Goal: Task Accomplishment & Management: Use online tool/utility

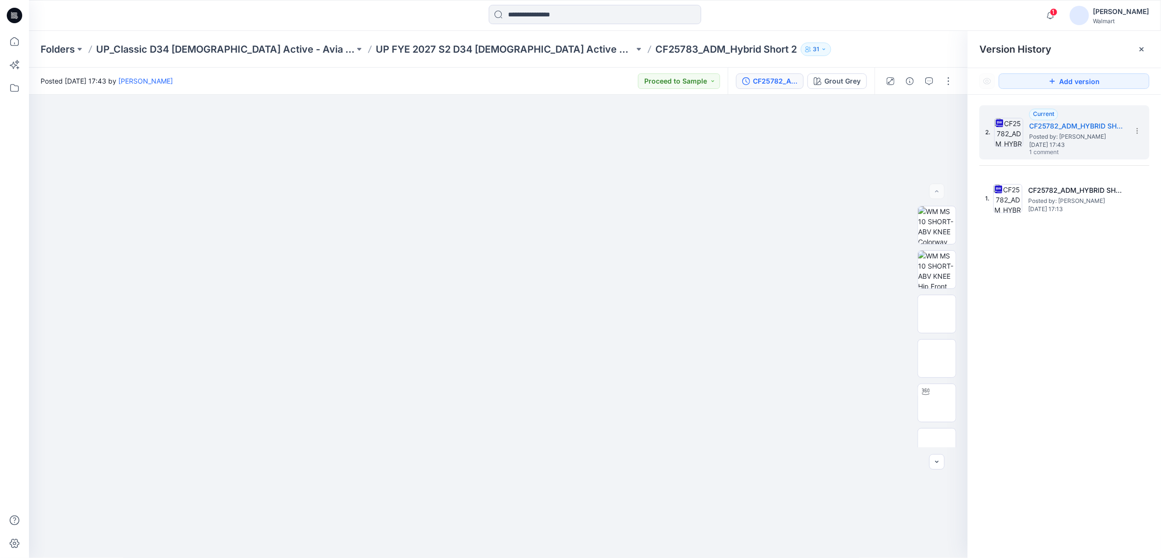
click at [935, 57] on div "Folders UP_Classic D34 [DEMOGRAPHIC_DATA] Active - Avia & AW UP FYE 2027 S2 D34…" at bounding box center [595, 49] width 1132 height 37
click at [17, 41] on icon at bounding box center [14, 41] width 21 height 21
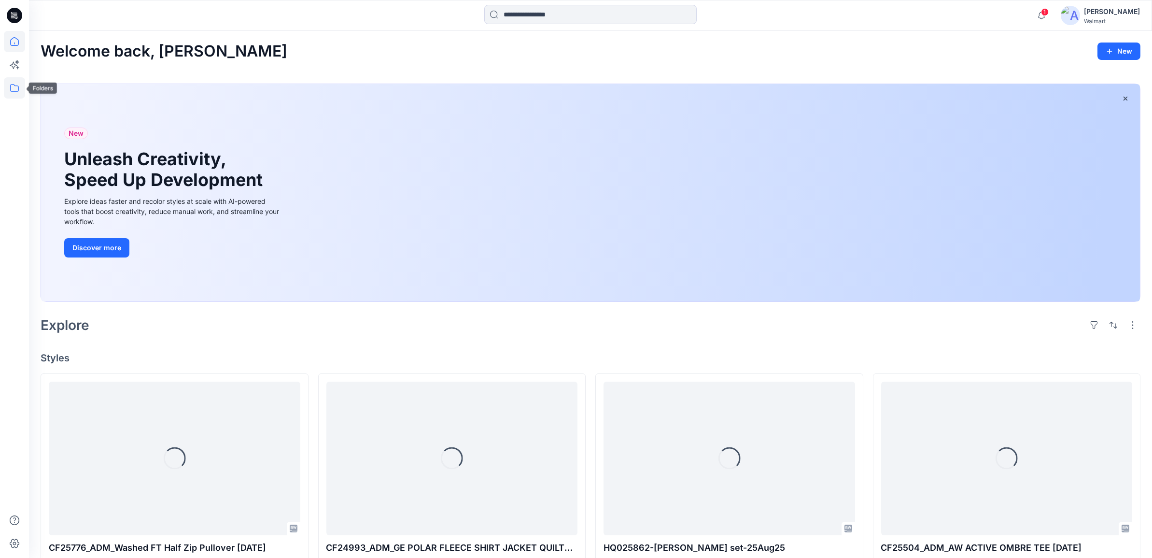
click at [14, 88] on icon at bounding box center [14, 87] width 21 height 21
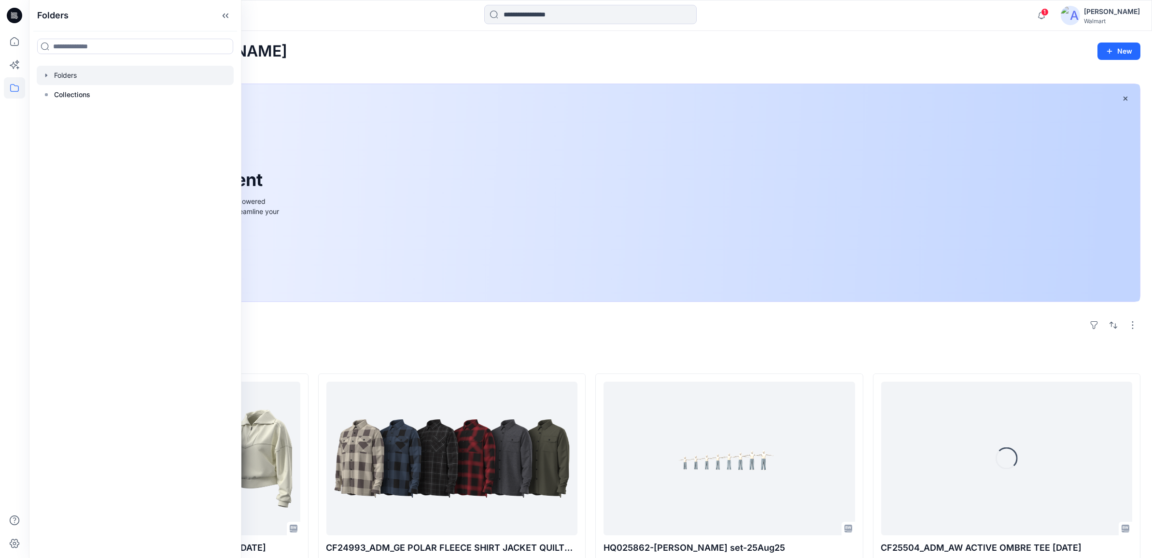
click at [46, 77] on icon "button" at bounding box center [46, 75] width 8 height 8
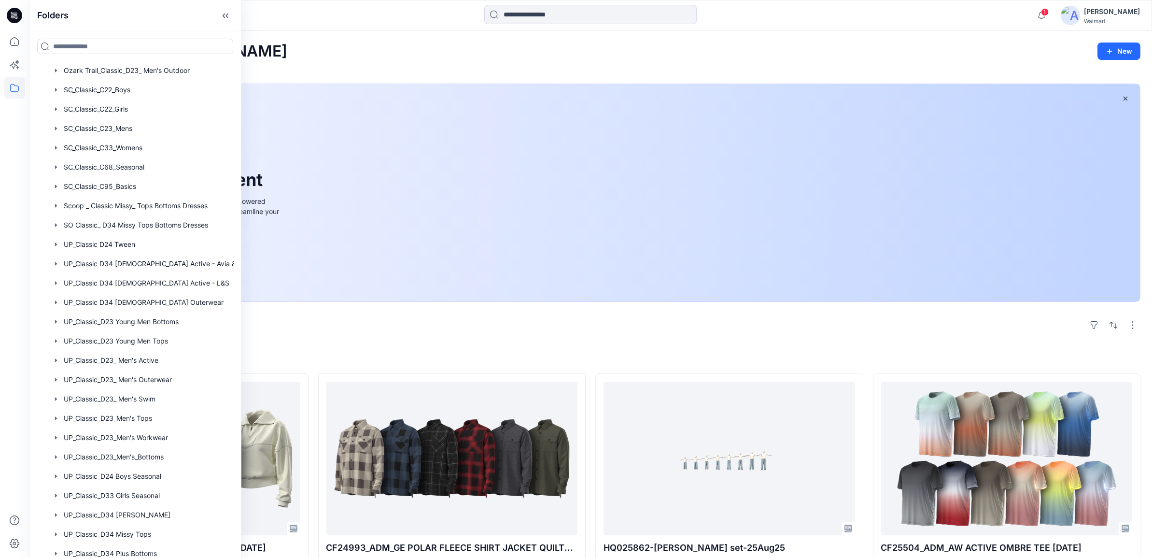
scroll to position [511, 0]
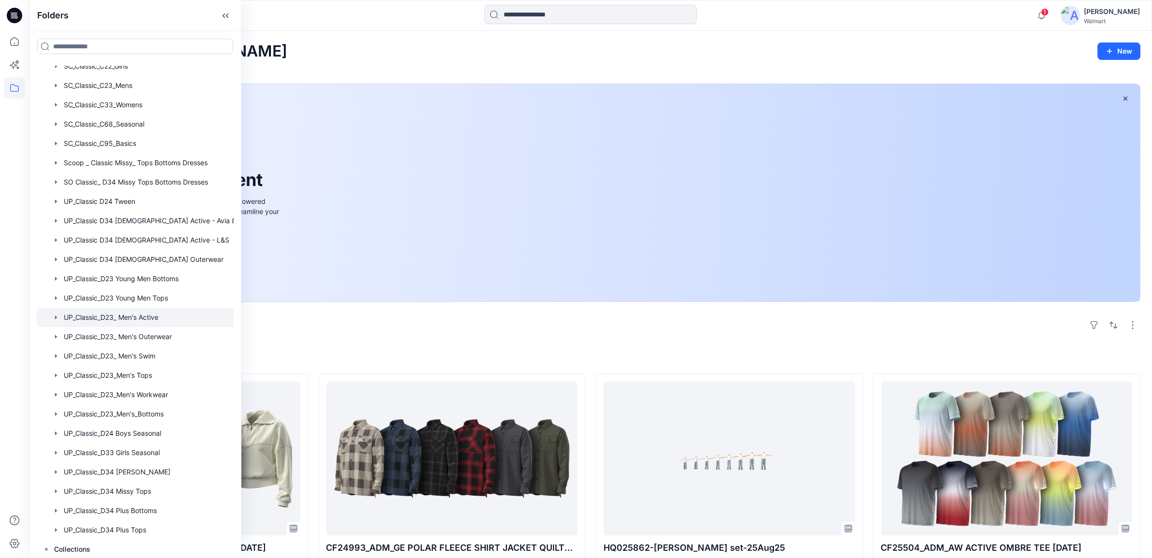
click at [128, 316] on div at bounding box center [145, 317] width 217 height 19
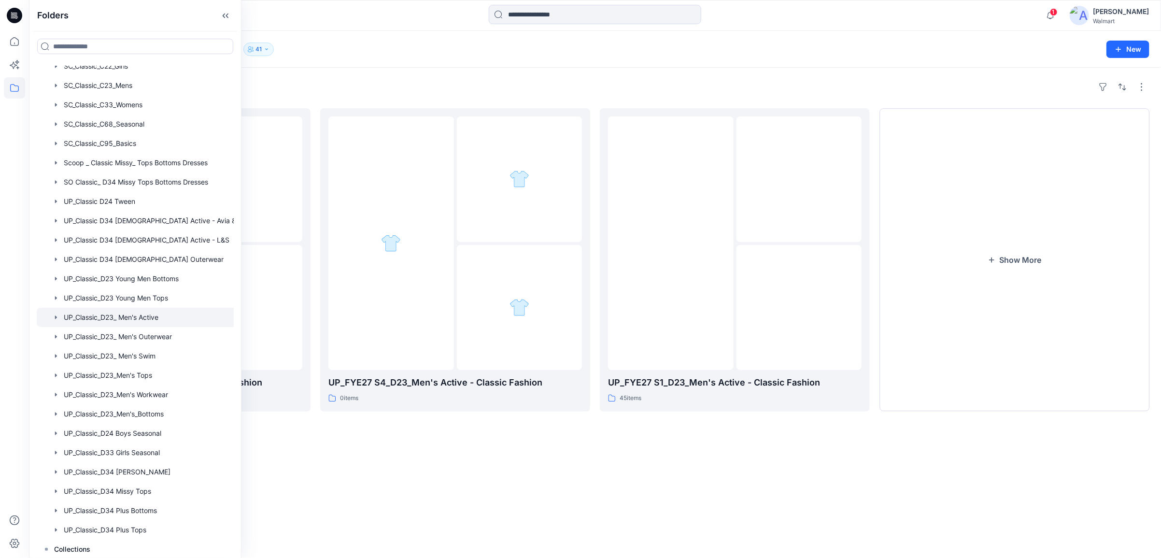
click at [516, 465] on div "Folders UP_FYE27 S2_D23_Men's Active - Classic Fashion 27 items UP_FYE27 S4_D23…" at bounding box center [595, 313] width 1132 height 490
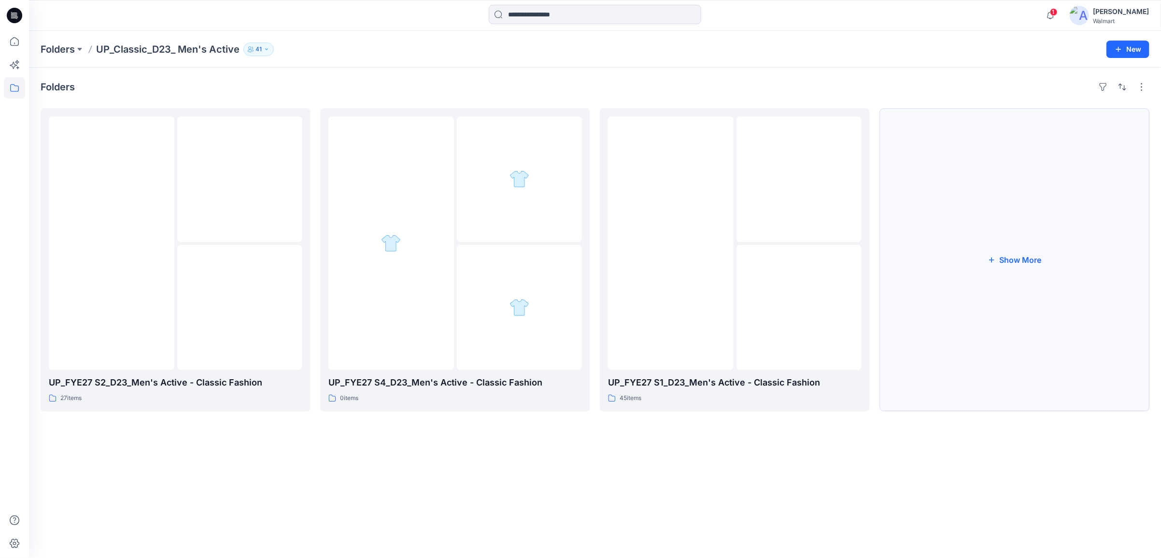
click at [1008, 259] on button "Show More" at bounding box center [1014, 259] width 270 height 303
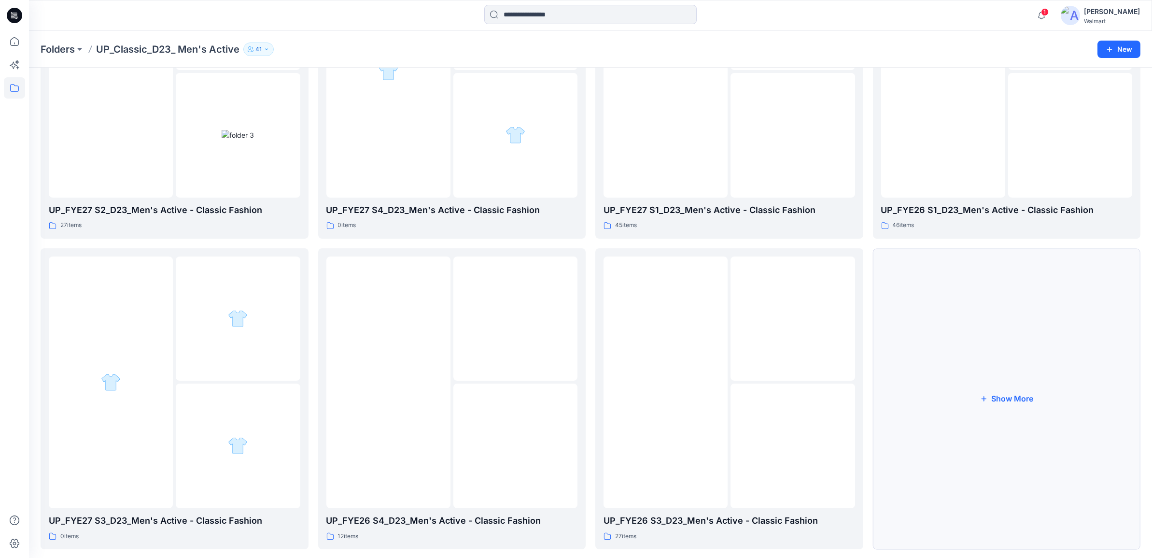
scroll to position [188, 0]
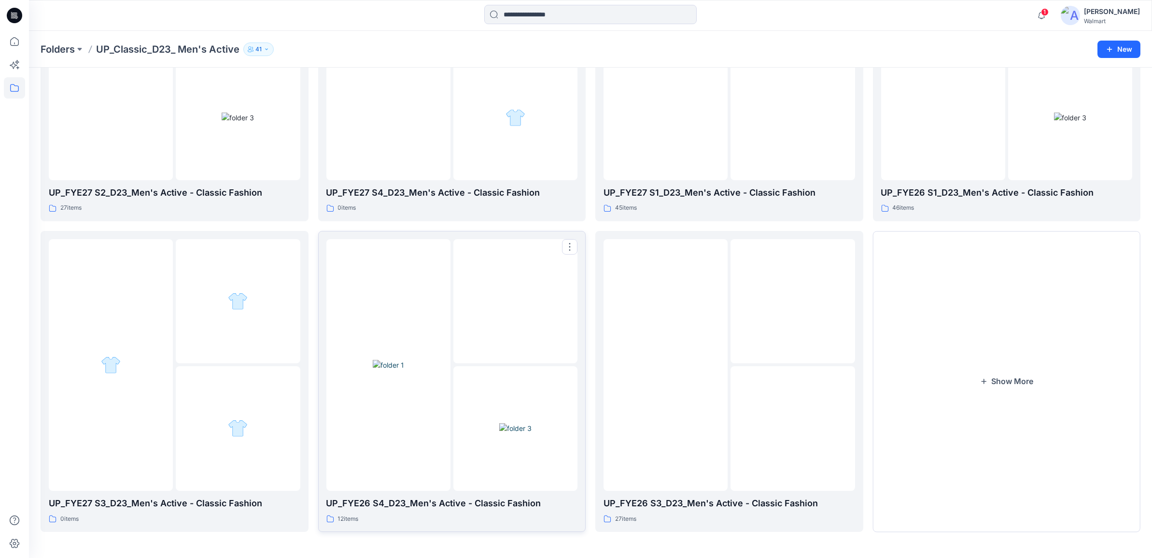
click at [532, 433] on img at bounding box center [515, 428] width 32 height 10
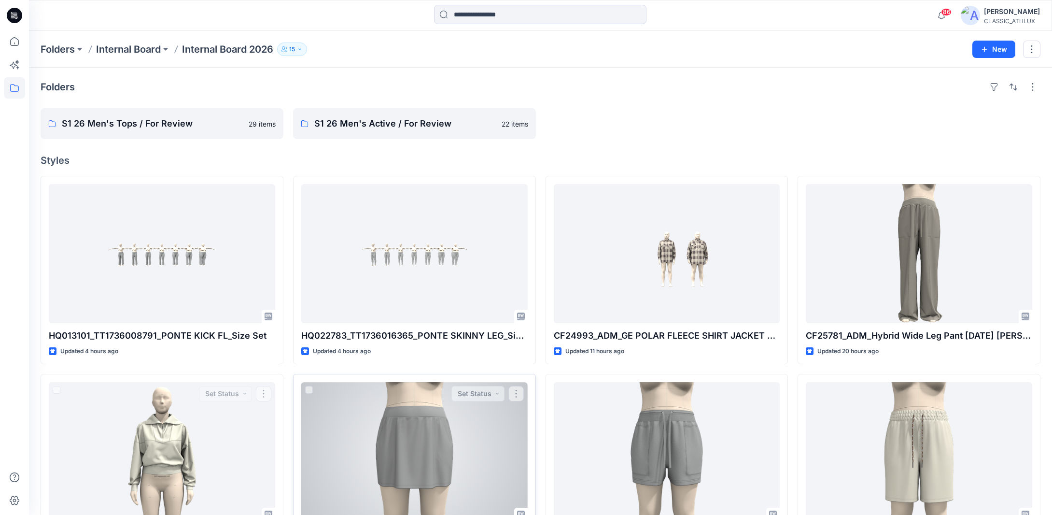
scroll to position [241, 0]
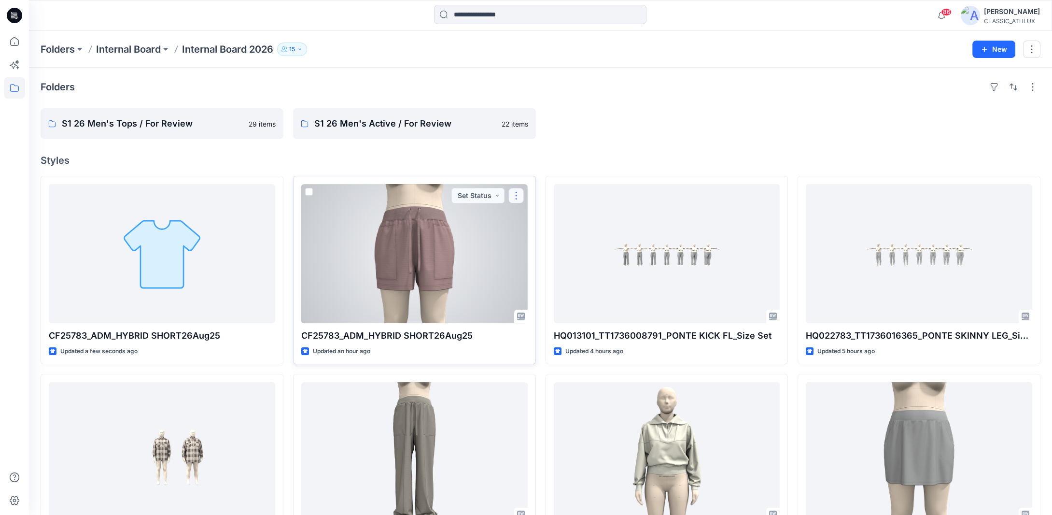
click at [519, 193] on button "button" at bounding box center [516, 195] width 15 height 15
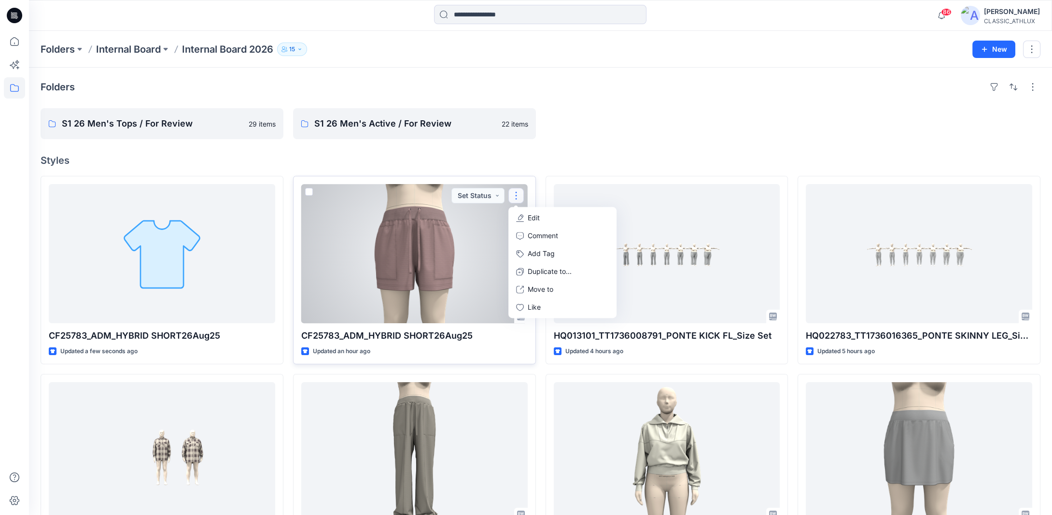
click at [524, 216] on icon "button" at bounding box center [520, 218] width 8 height 8
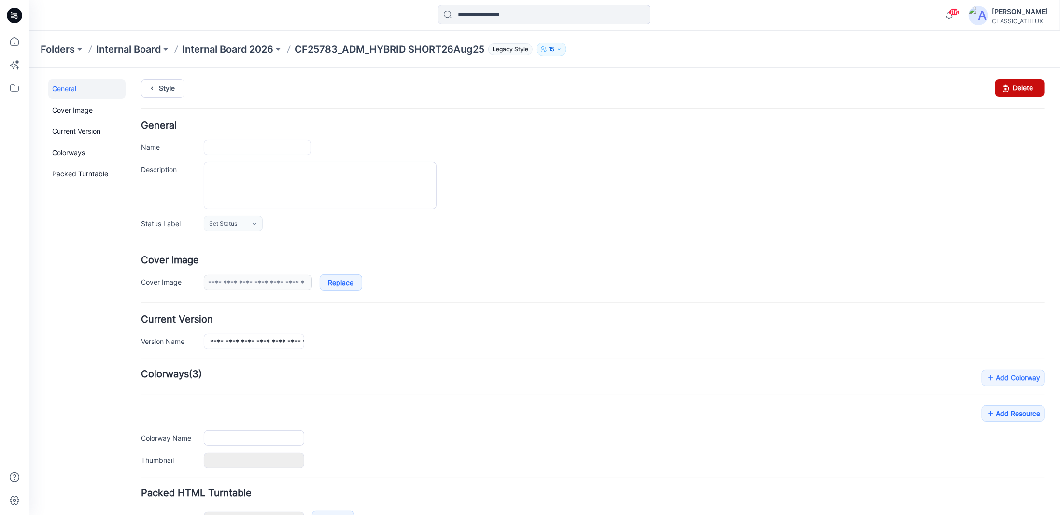
type input "**********"
type input "*********"
type input "**********"
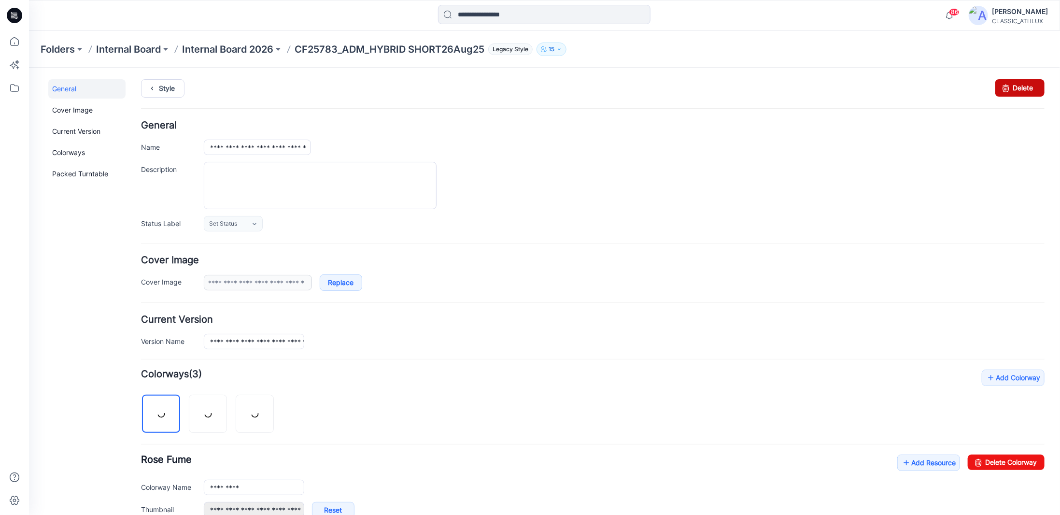
drag, startPoint x: 1004, startPoint y: 88, endPoint x: 593, endPoint y: 110, distance: 411.6
click at [1004, 88] on icon at bounding box center [1006, 87] width 14 height 17
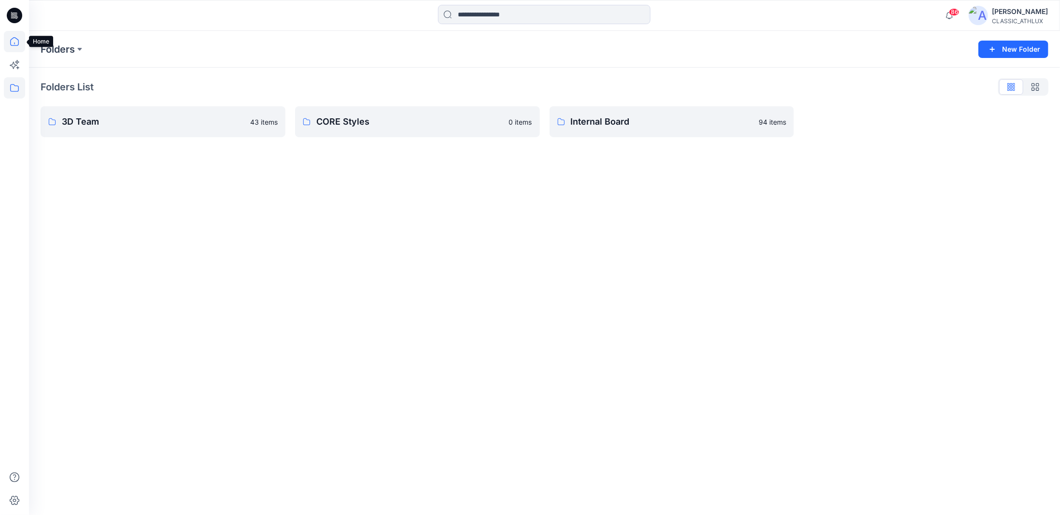
click at [14, 42] on icon at bounding box center [14, 41] width 21 height 21
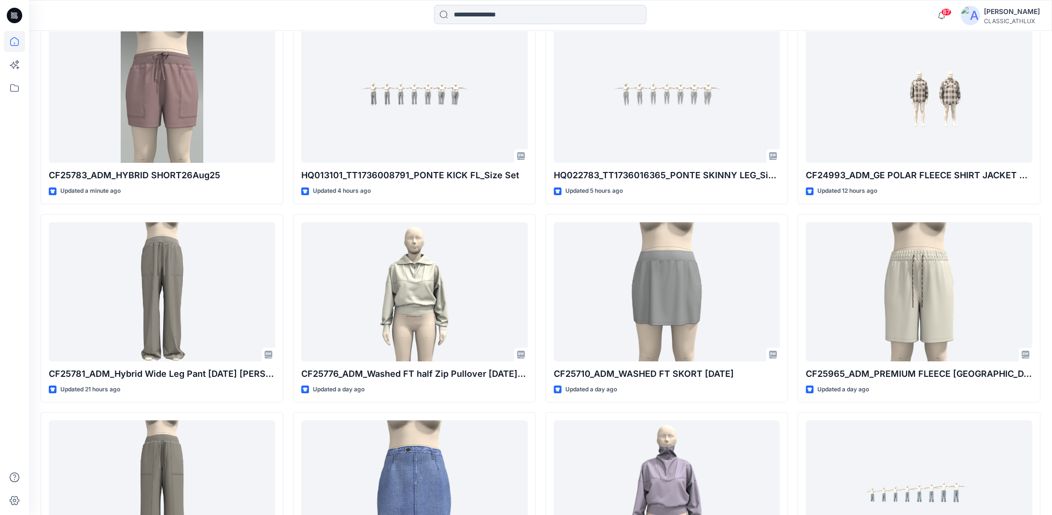
scroll to position [235, 0]
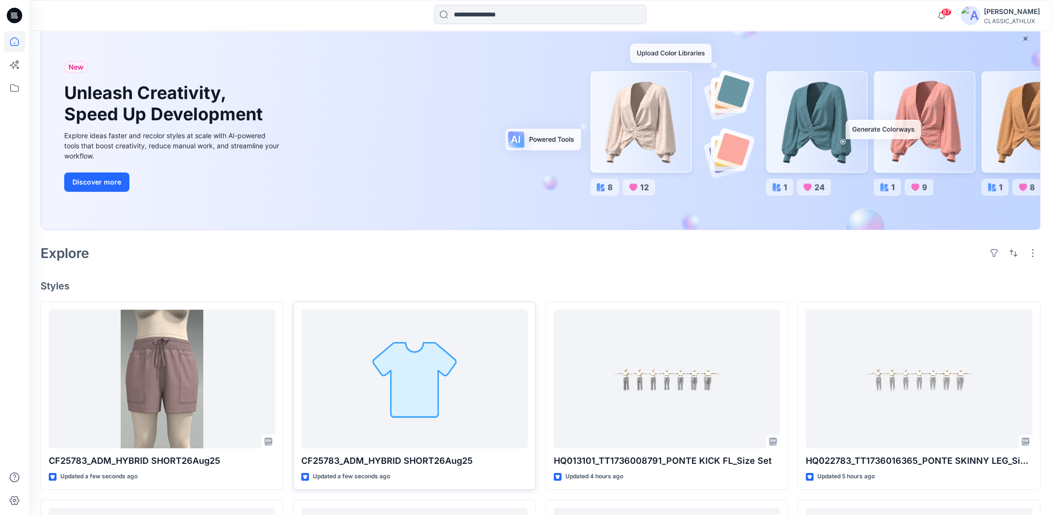
scroll to position [145, 0]
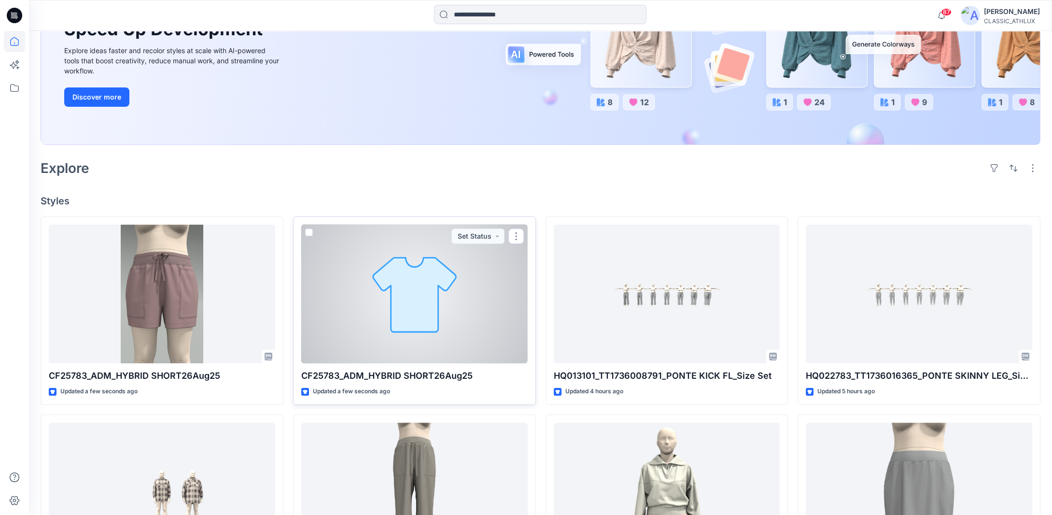
click at [343, 332] on div at bounding box center [414, 294] width 226 height 139
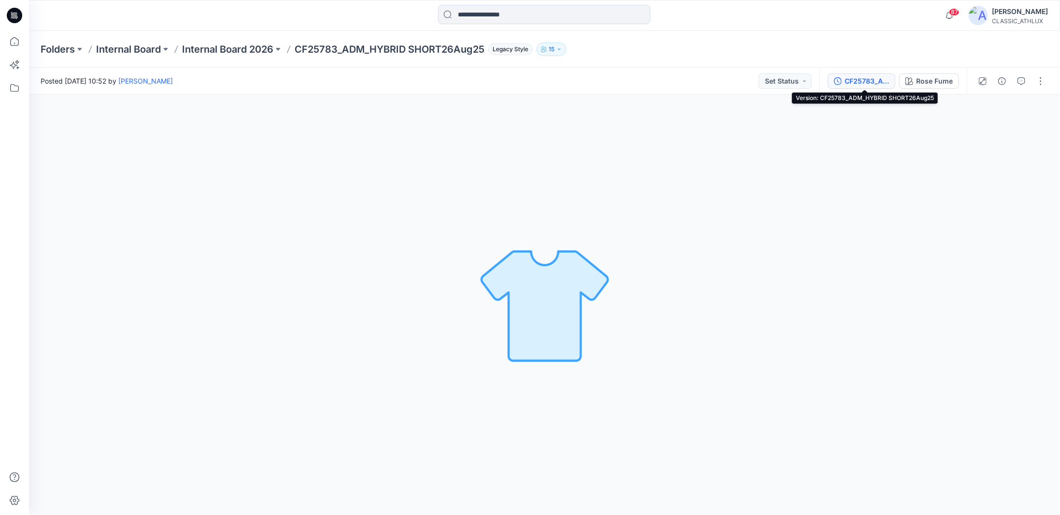
click at [882, 83] on div "CF25783_ADM_HYBRID SHORT26Aug25" at bounding box center [867, 81] width 44 height 11
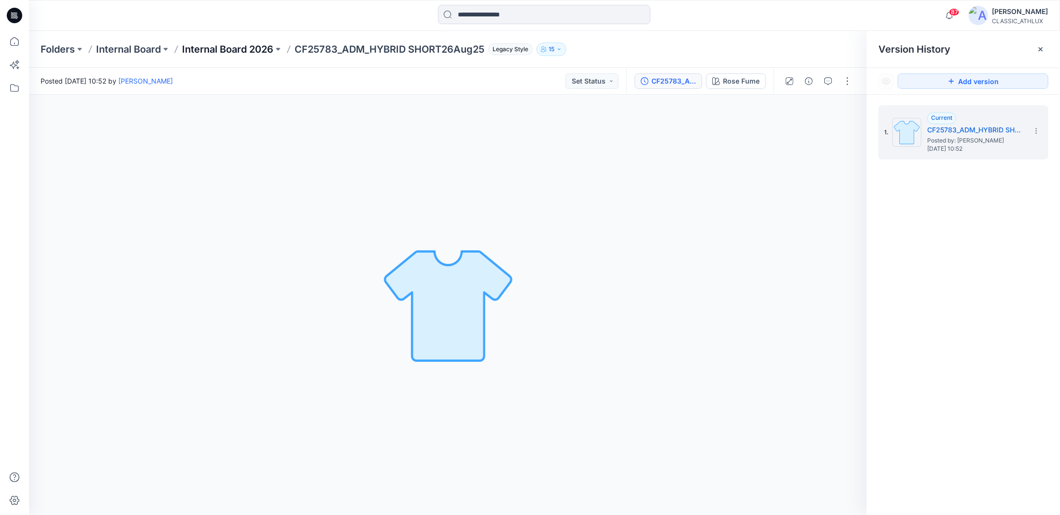
click at [228, 48] on p "Internal Board 2026" at bounding box center [227, 49] width 91 height 14
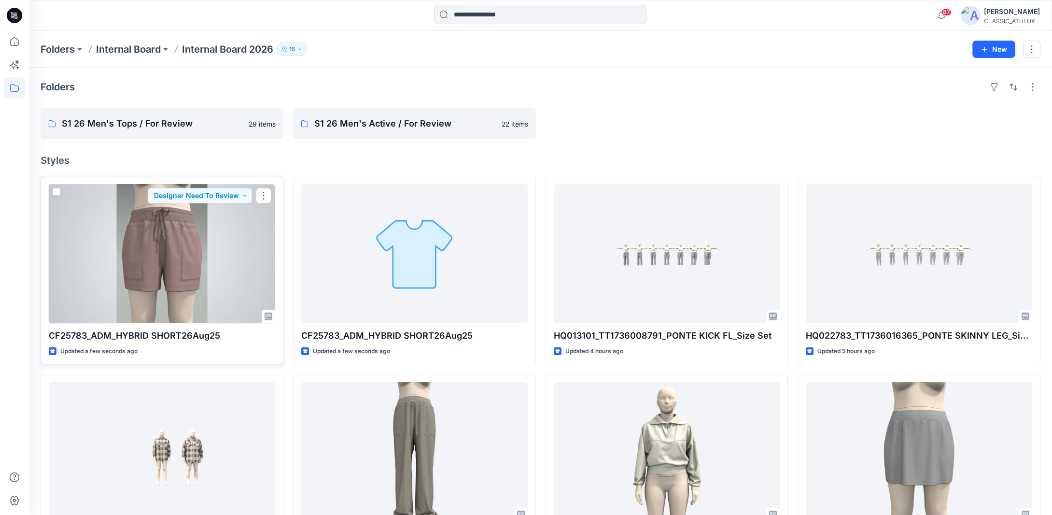
click at [214, 267] on div at bounding box center [162, 253] width 226 height 139
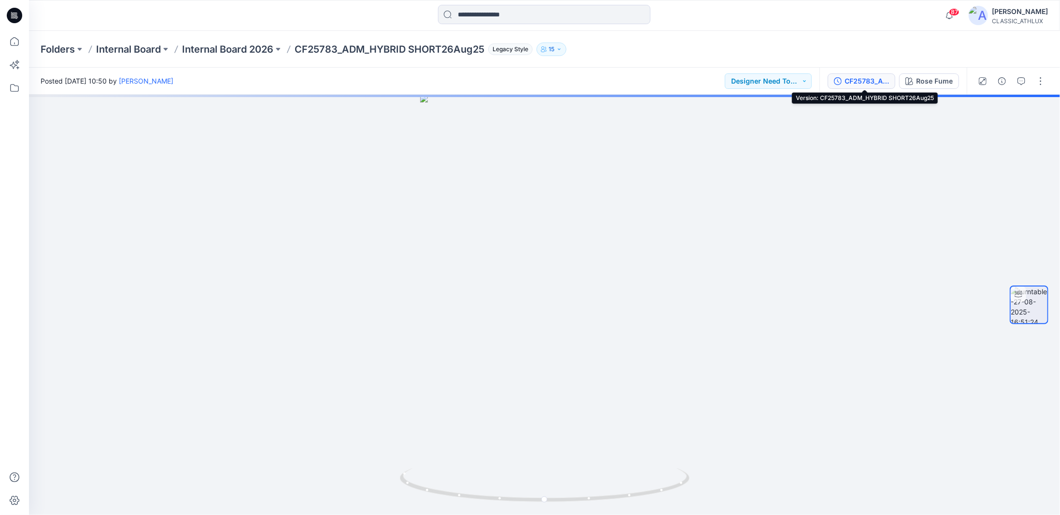
click at [868, 82] on div "CF25783_ADM_HYBRID SHORT26Aug25" at bounding box center [867, 81] width 44 height 11
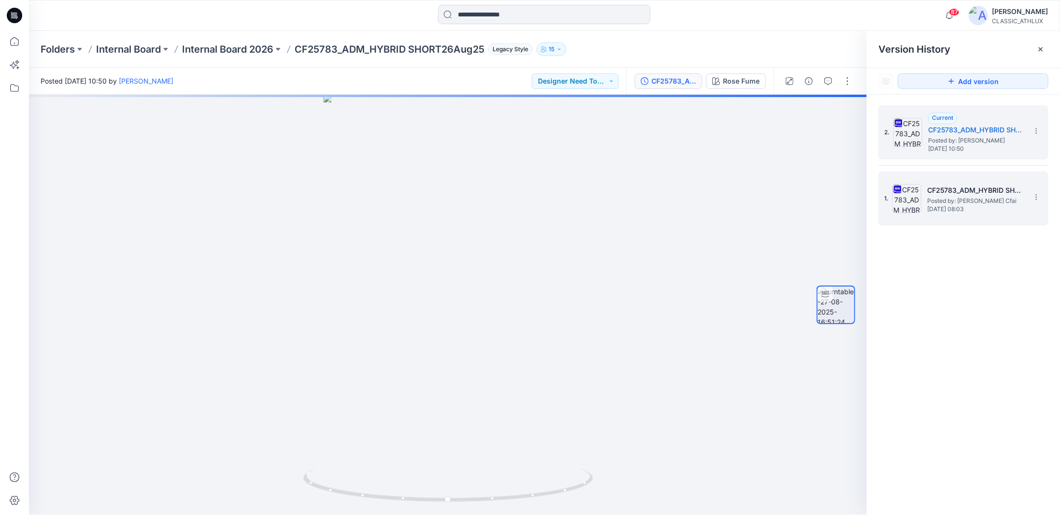
click at [951, 197] on span "Posted by: [PERSON_NAME] Cfai" at bounding box center [975, 201] width 97 height 10
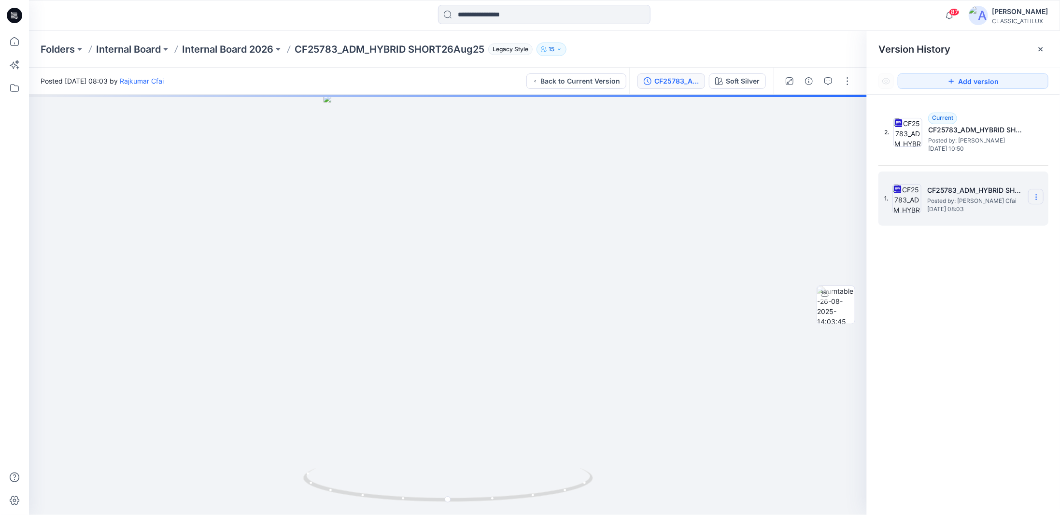
click at [1038, 198] on icon at bounding box center [1037, 197] width 8 height 8
click at [992, 236] on span "Restore Version" at bounding box center [971, 235] width 49 height 12
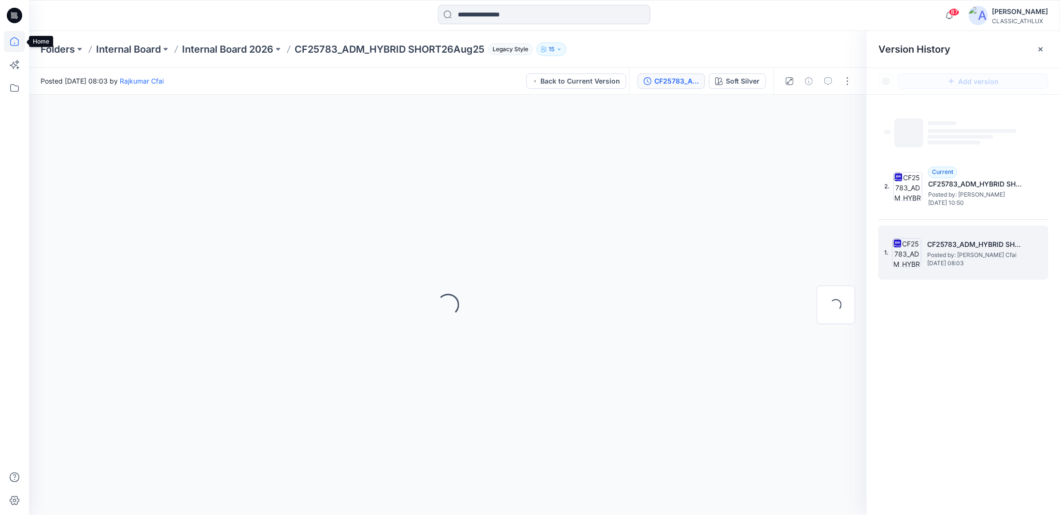
click at [22, 41] on icon at bounding box center [14, 41] width 21 height 21
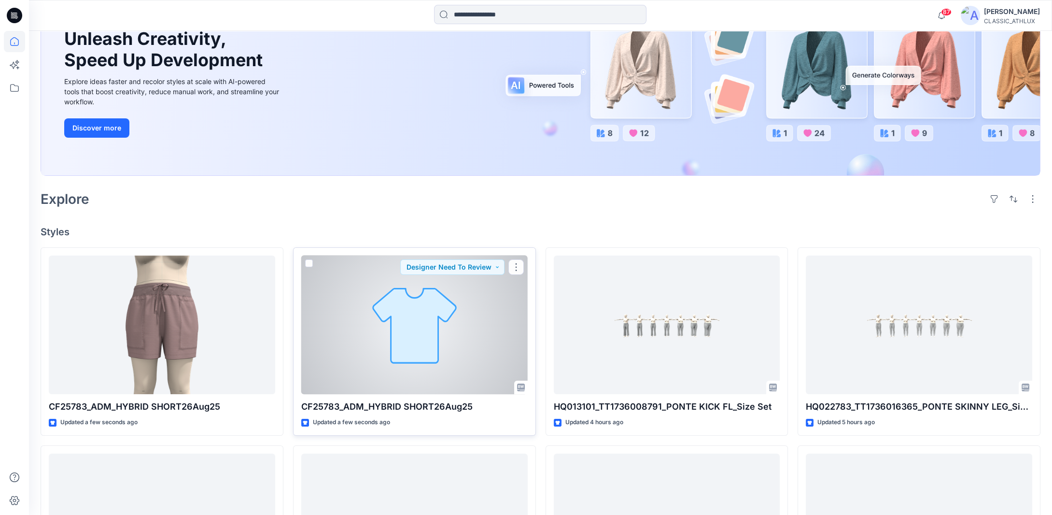
scroll to position [145, 0]
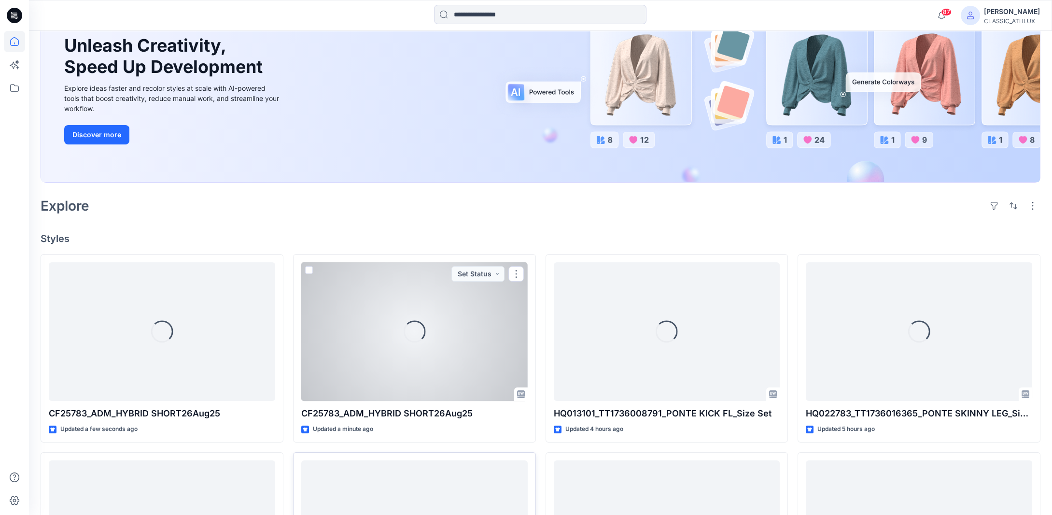
scroll to position [193, 0]
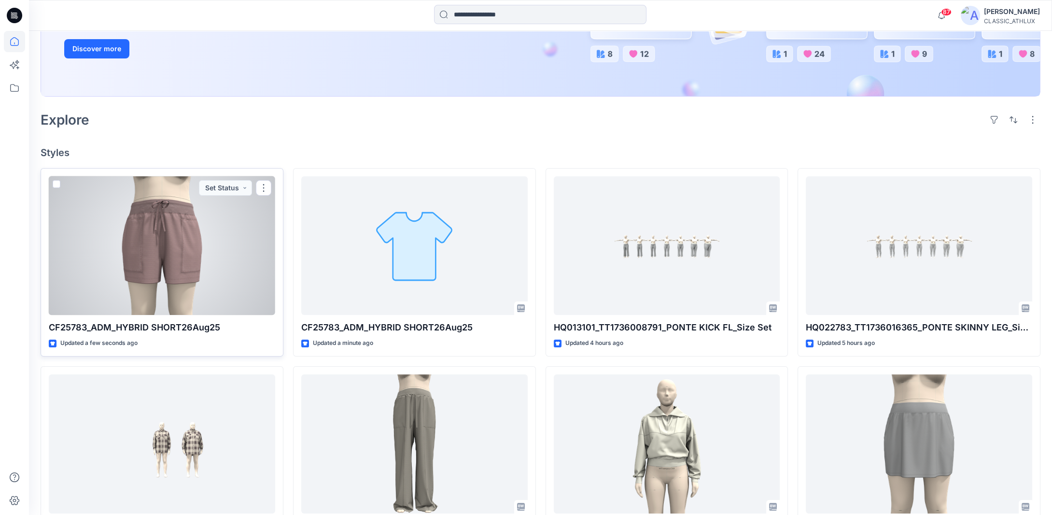
click at [209, 276] on div at bounding box center [162, 245] width 226 height 139
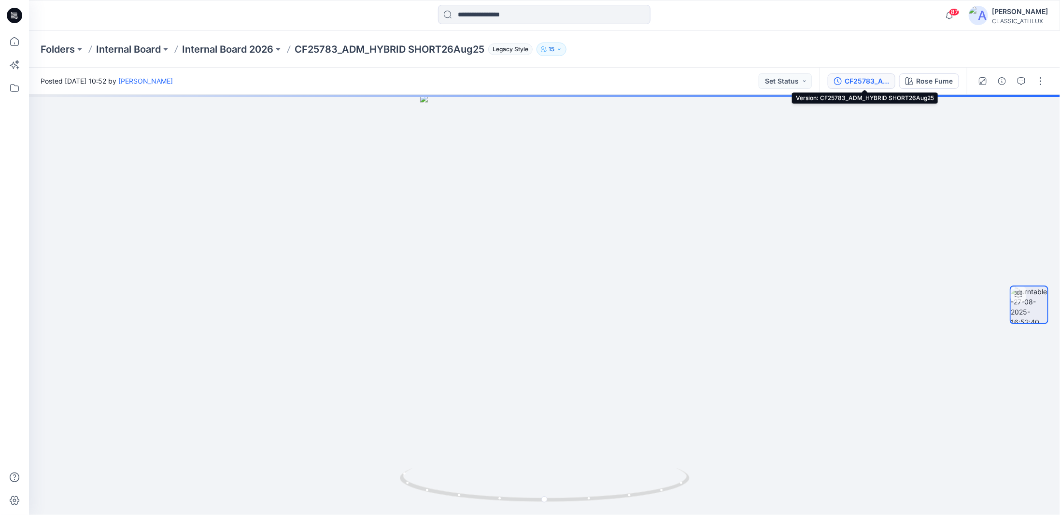
click at [868, 80] on div "CF25783_ADM_HYBRID SHORT26Aug25" at bounding box center [867, 81] width 44 height 11
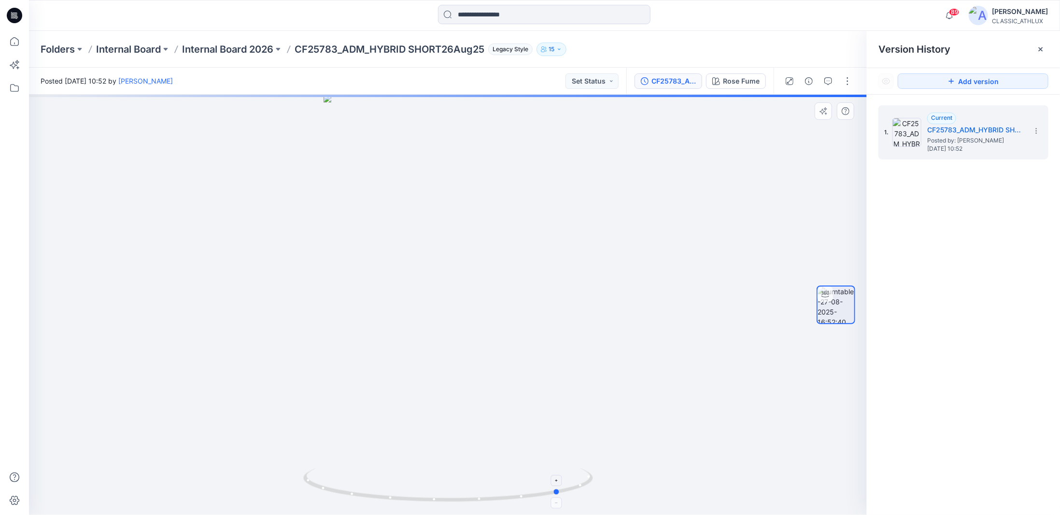
drag, startPoint x: 585, startPoint y: 487, endPoint x: 410, endPoint y: 481, distance: 175.4
click at [410, 481] on icon at bounding box center [449, 486] width 292 height 36
click at [15, 42] on icon at bounding box center [14, 41] width 21 height 21
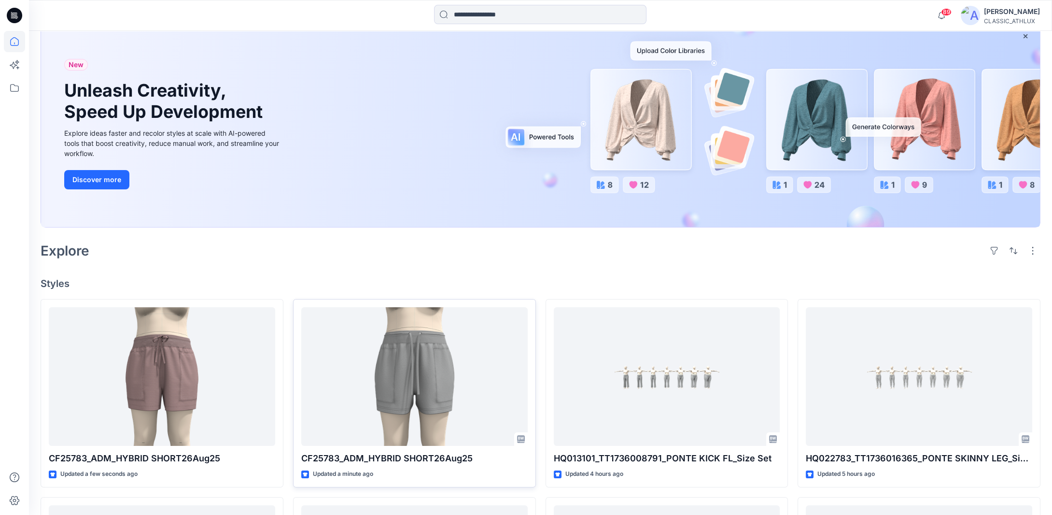
scroll to position [193, 0]
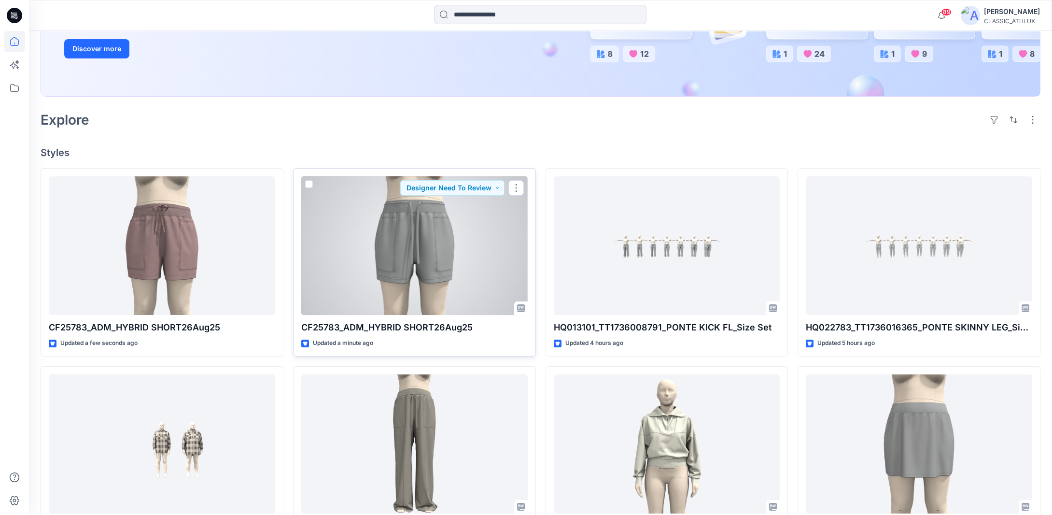
click at [434, 251] on div at bounding box center [414, 245] width 226 height 139
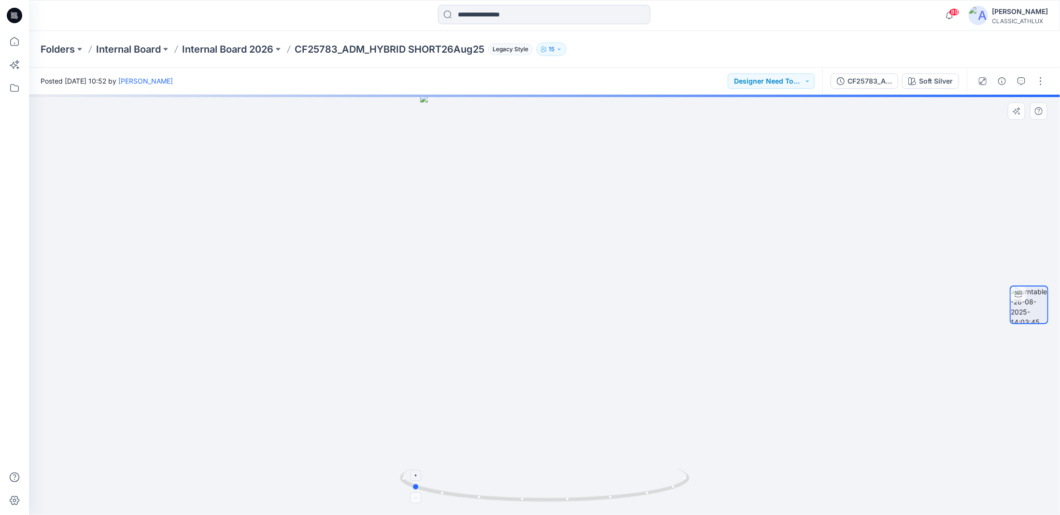
drag, startPoint x: 679, startPoint y: 487, endPoint x: 545, endPoint y: 479, distance: 133.5
click at [545, 479] on icon at bounding box center [546, 486] width 292 height 36
click at [20, 41] on icon at bounding box center [14, 41] width 21 height 21
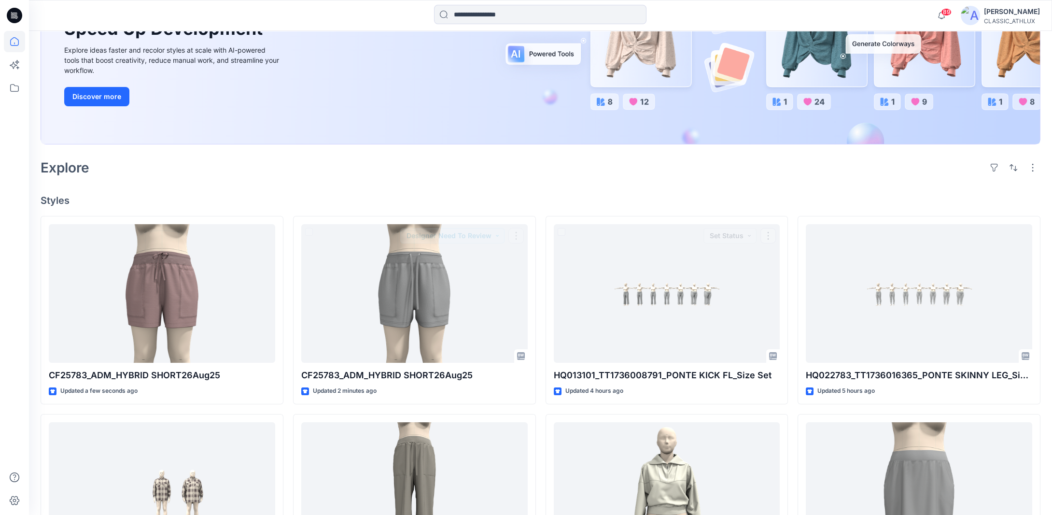
scroll to position [145, 0]
